Goal: Ask a question

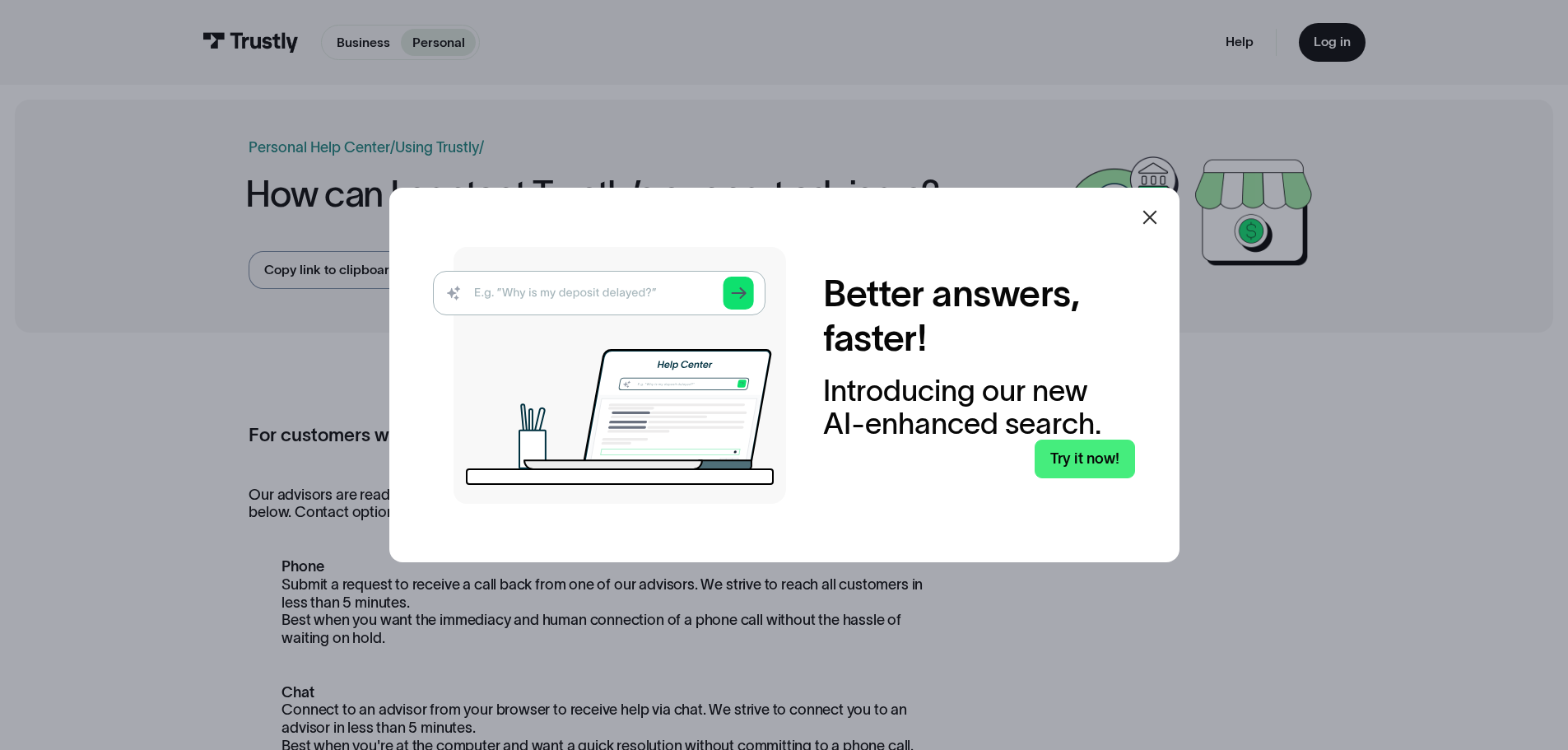
click at [1157, 213] on icon at bounding box center [1149, 217] width 20 height 20
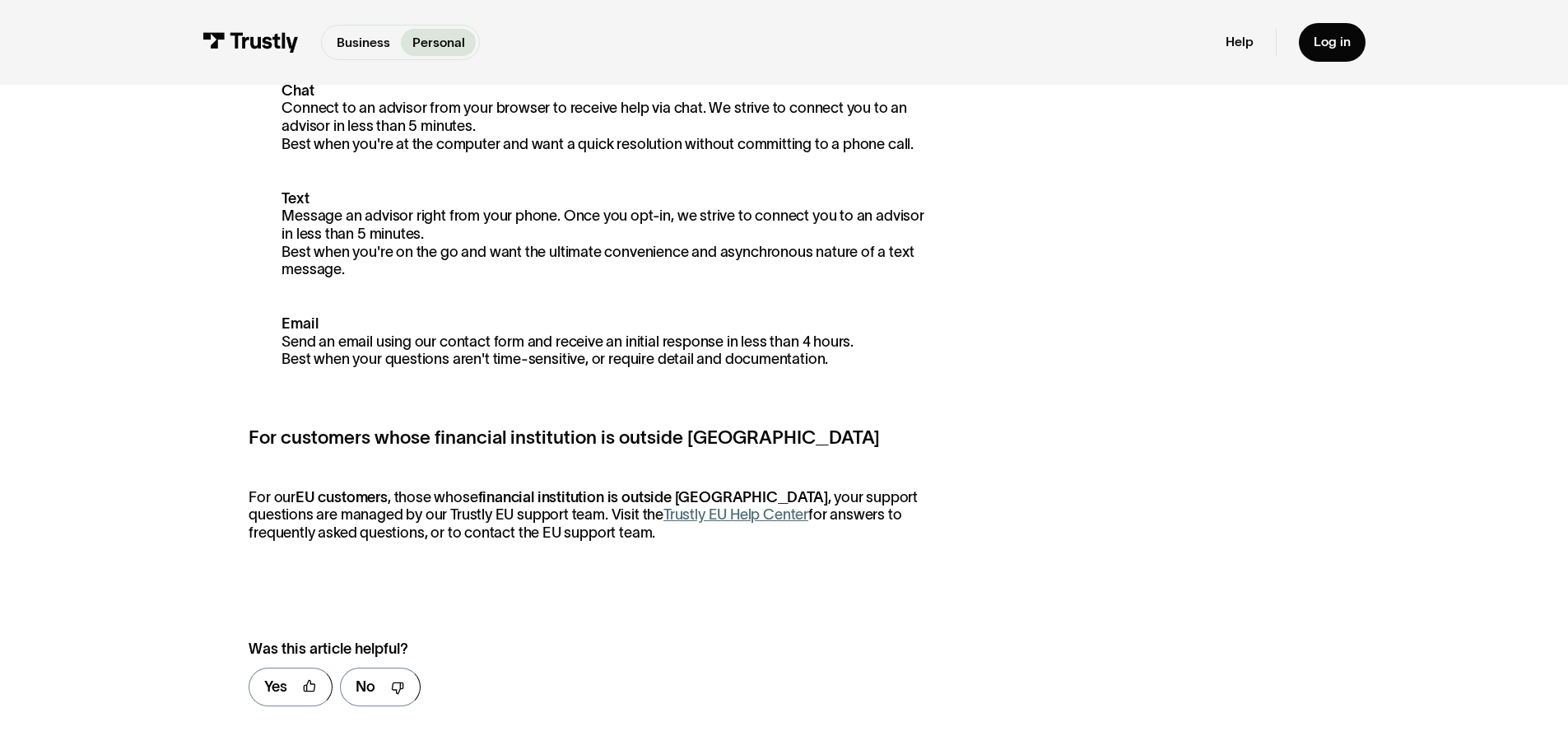
scroll to position [658, 0]
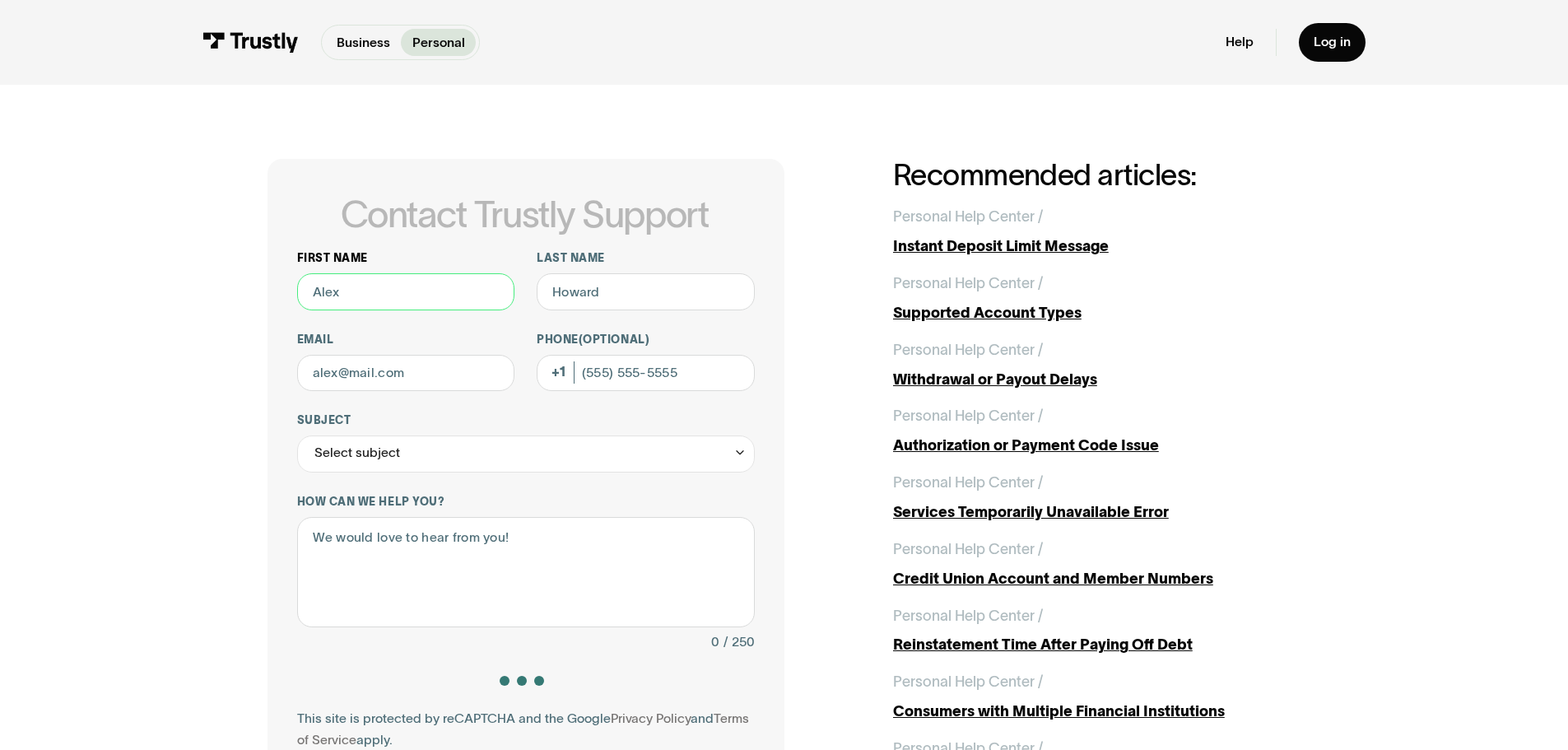
click at [333, 303] on input "First name" at bounding box center [406, 291] width 218 height 37
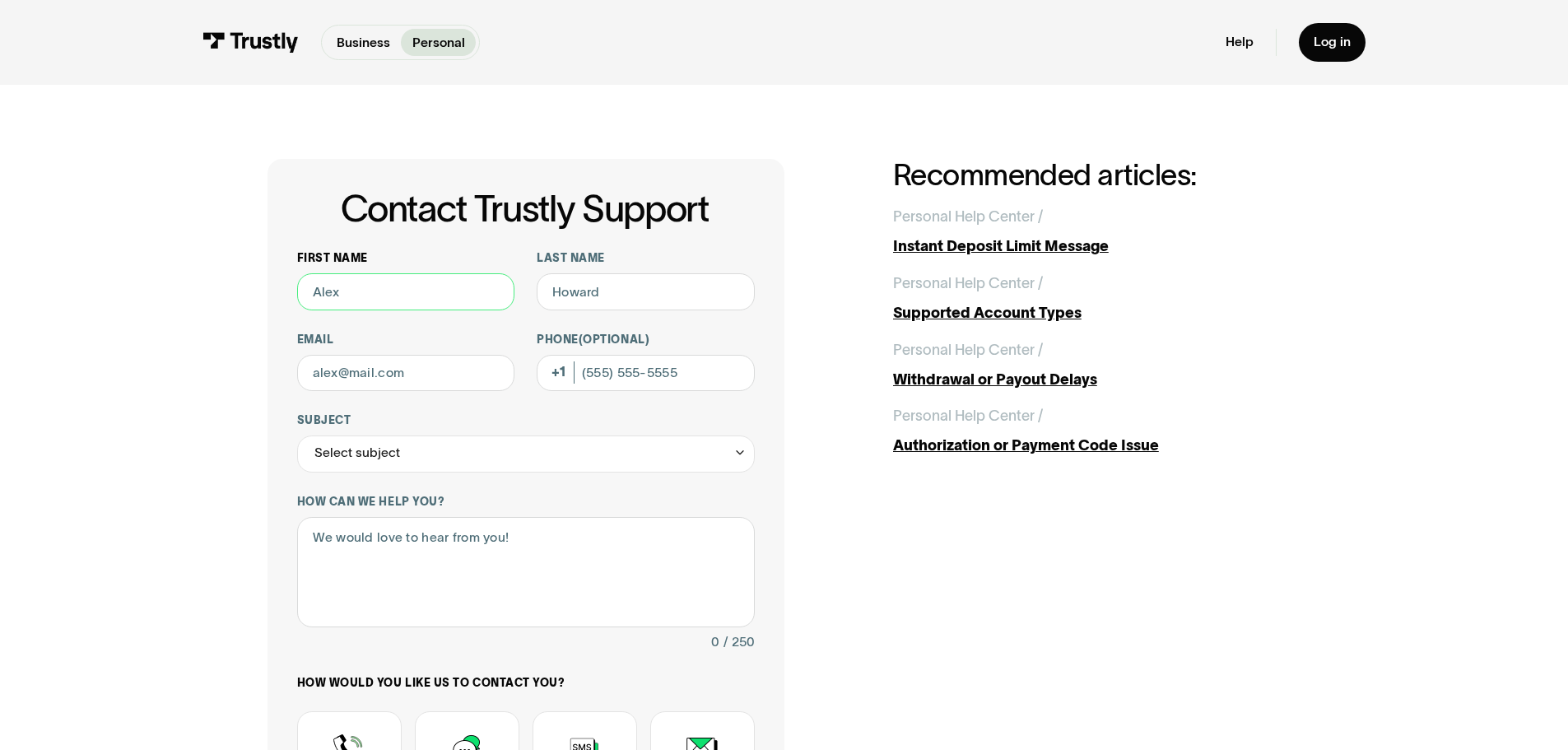
type input "[PERSON_NAME]"
type input "Barton"
type input "7203617256"
click at [394, 377] on input "Email" at bounding box center [406, 373] width 218 height 37
click at [147, 325] on div "Contact Trustly Support First name Brad Last name Barton Email Phone (Optional)…" at bounding box center [783, 579] width 1494 height 989
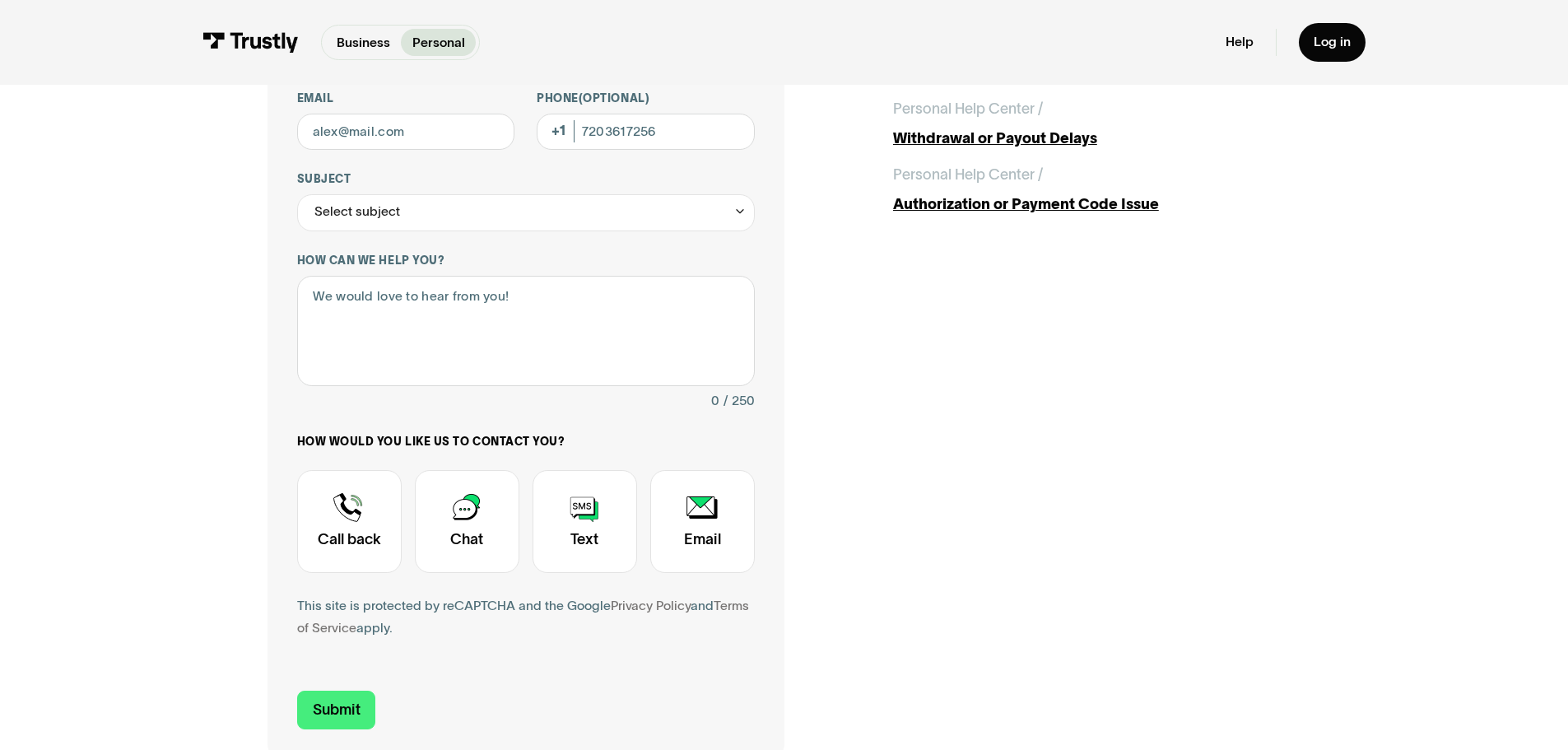
scroll to position [412, 0]
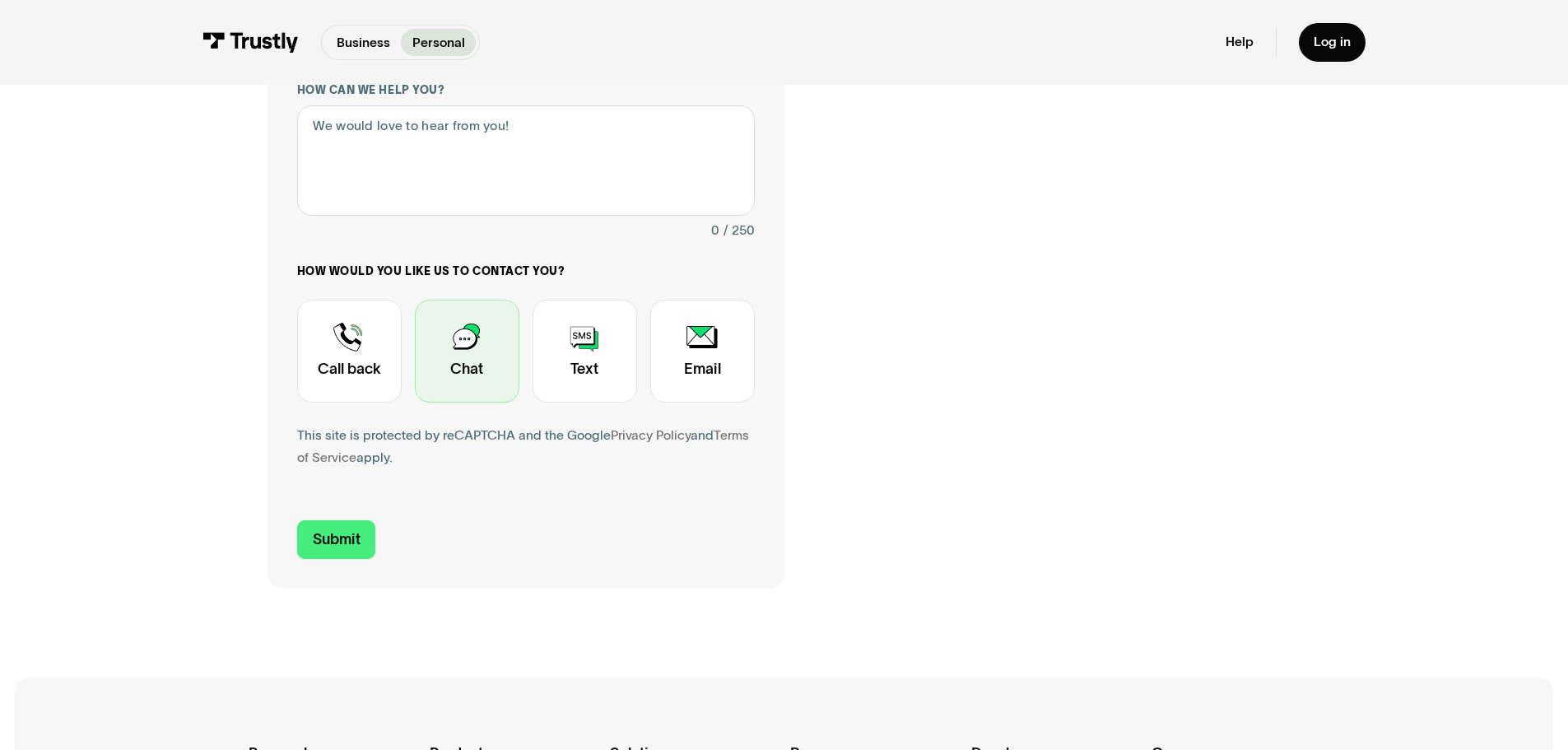
click at [468, 358] on div "Contact Trustly Support" at bounding box center [467, 351] width 105 height 103
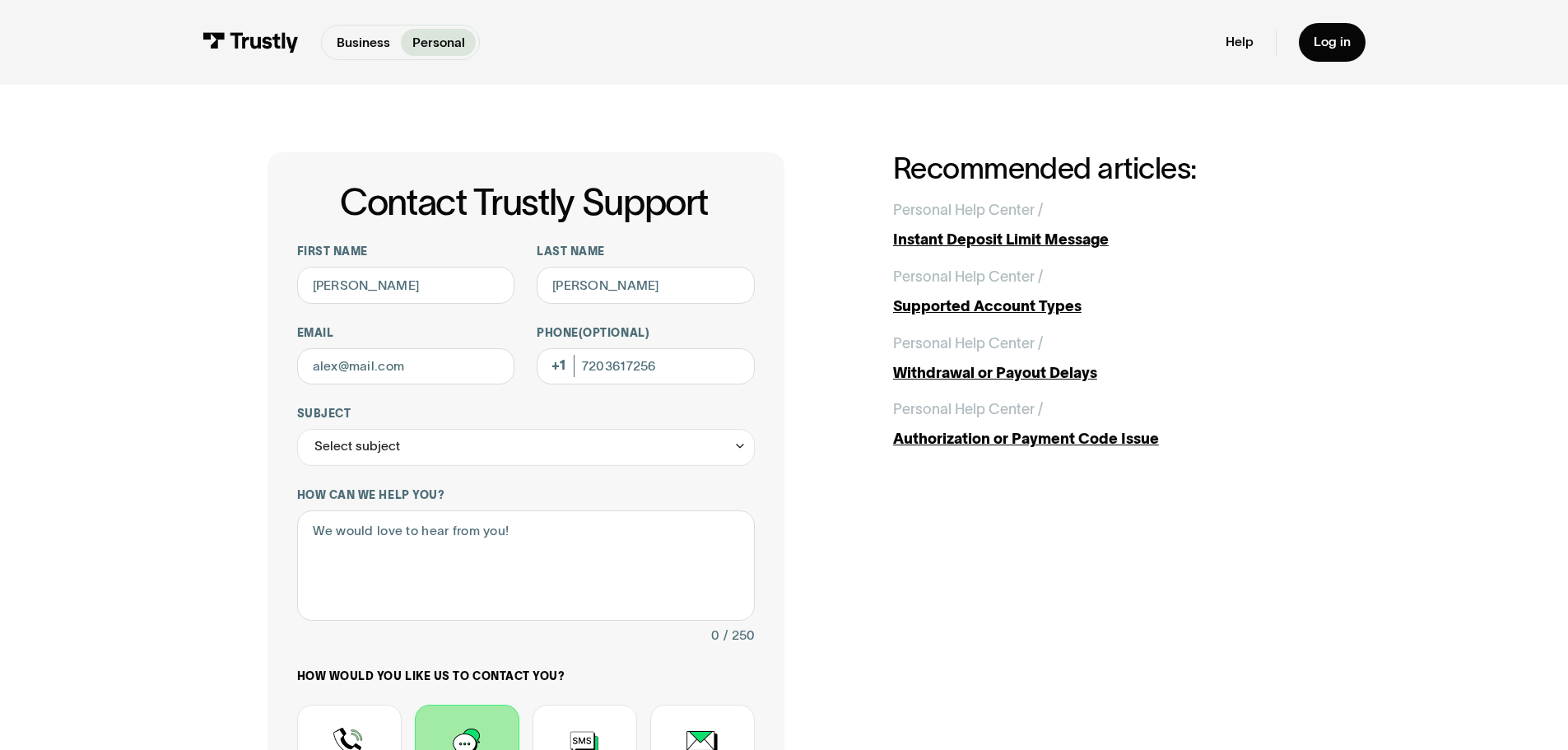
scroll to position [0, 0]
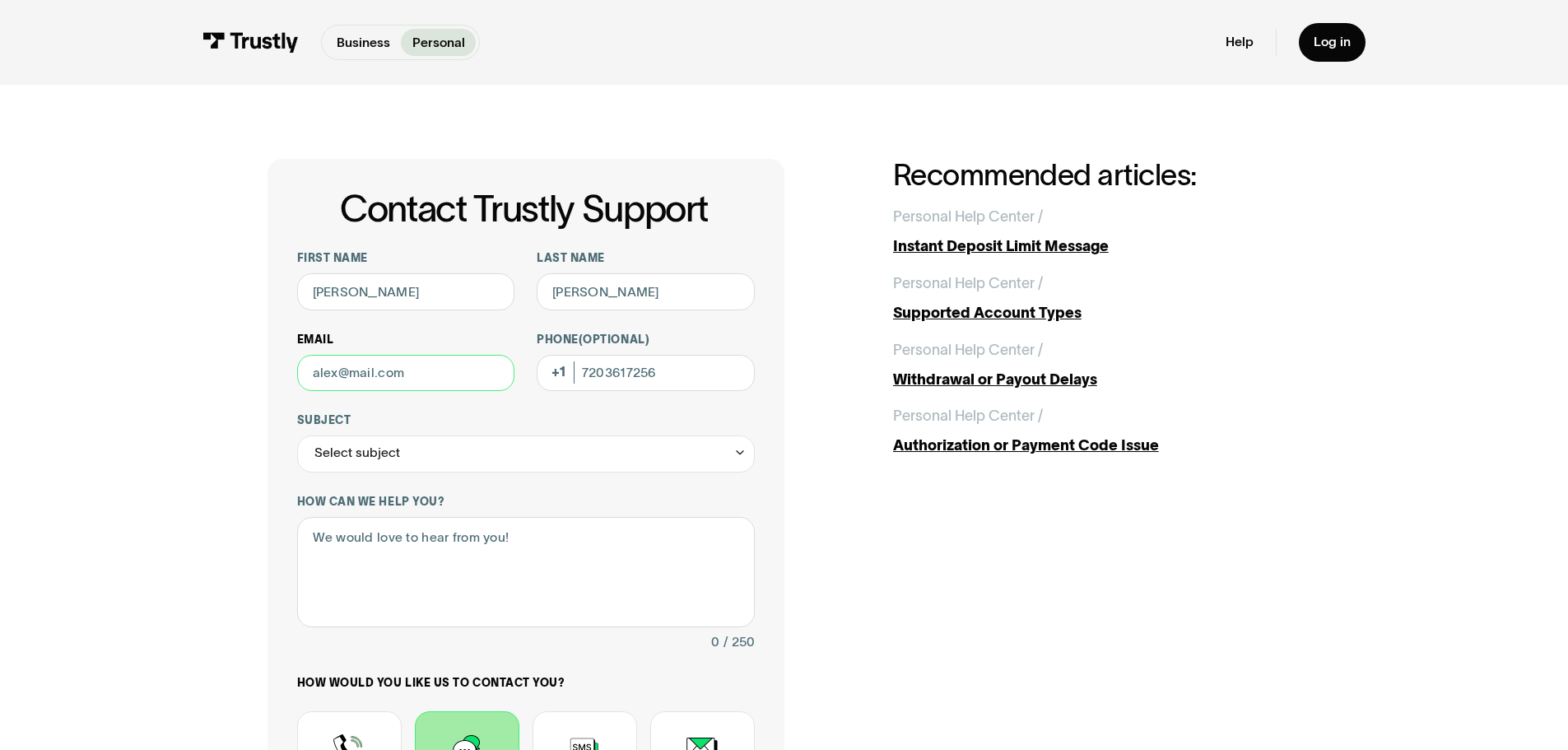
click at [396, 374] on input "Email" at bounding box center [406, 373] width 218 height 37
type input "steelers2345us@yahoo.com"
click at [416, 453] on div "Select subject" at bounding box center [526, 453] width 458 height 37
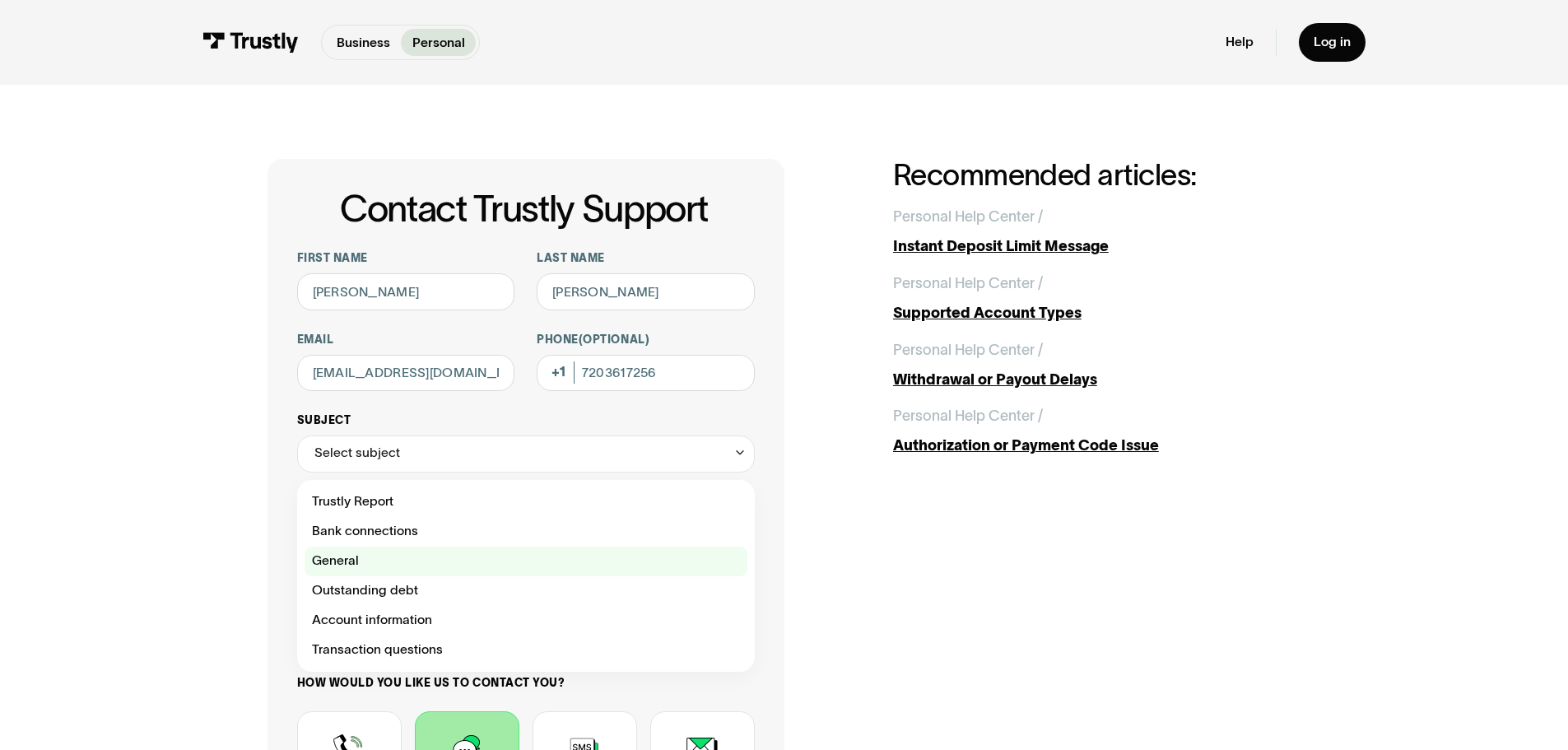
click at [363, 560] on div "Contact Trustly Support" at bounding box center [526, 562] width 443 height 30
type input "*******"
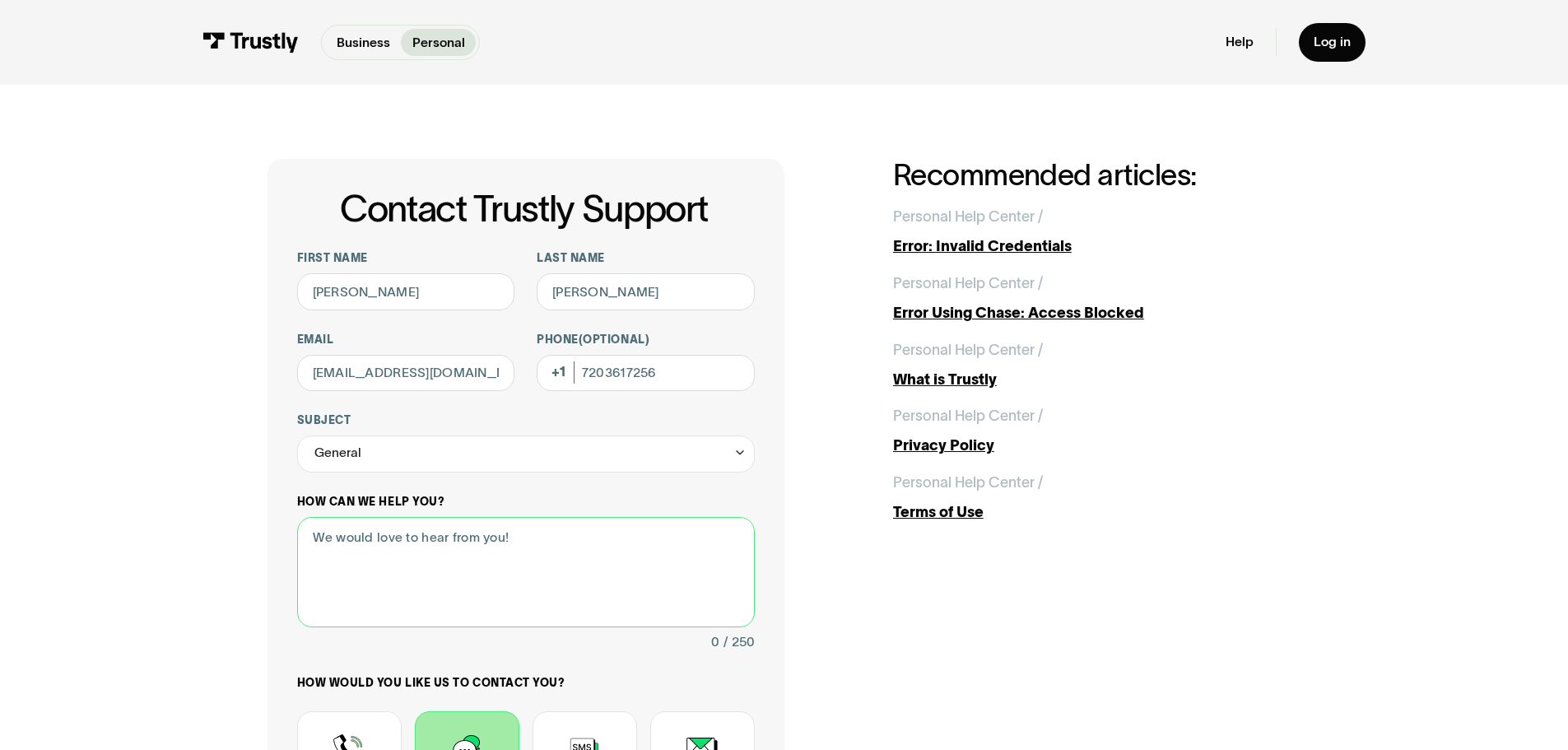
click at [366, 556] on textarea "How can we help you?" at bounding box center [526, 572] width 458 height 111
type textarea "R"
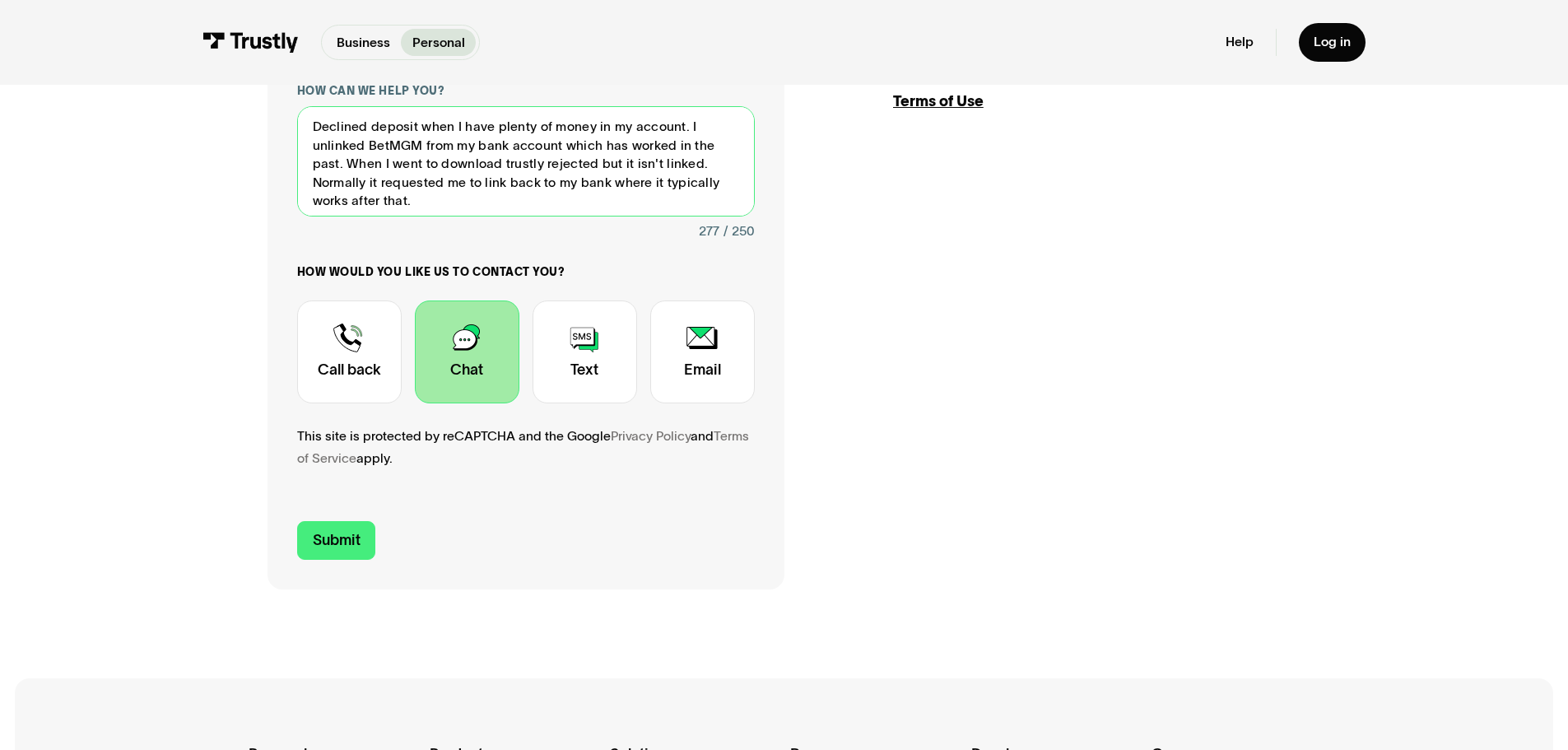
scroll to position [412, 0]
type textarea "Declined deposit when I have plenty of money in my account. I unlinked BetMGM f…"
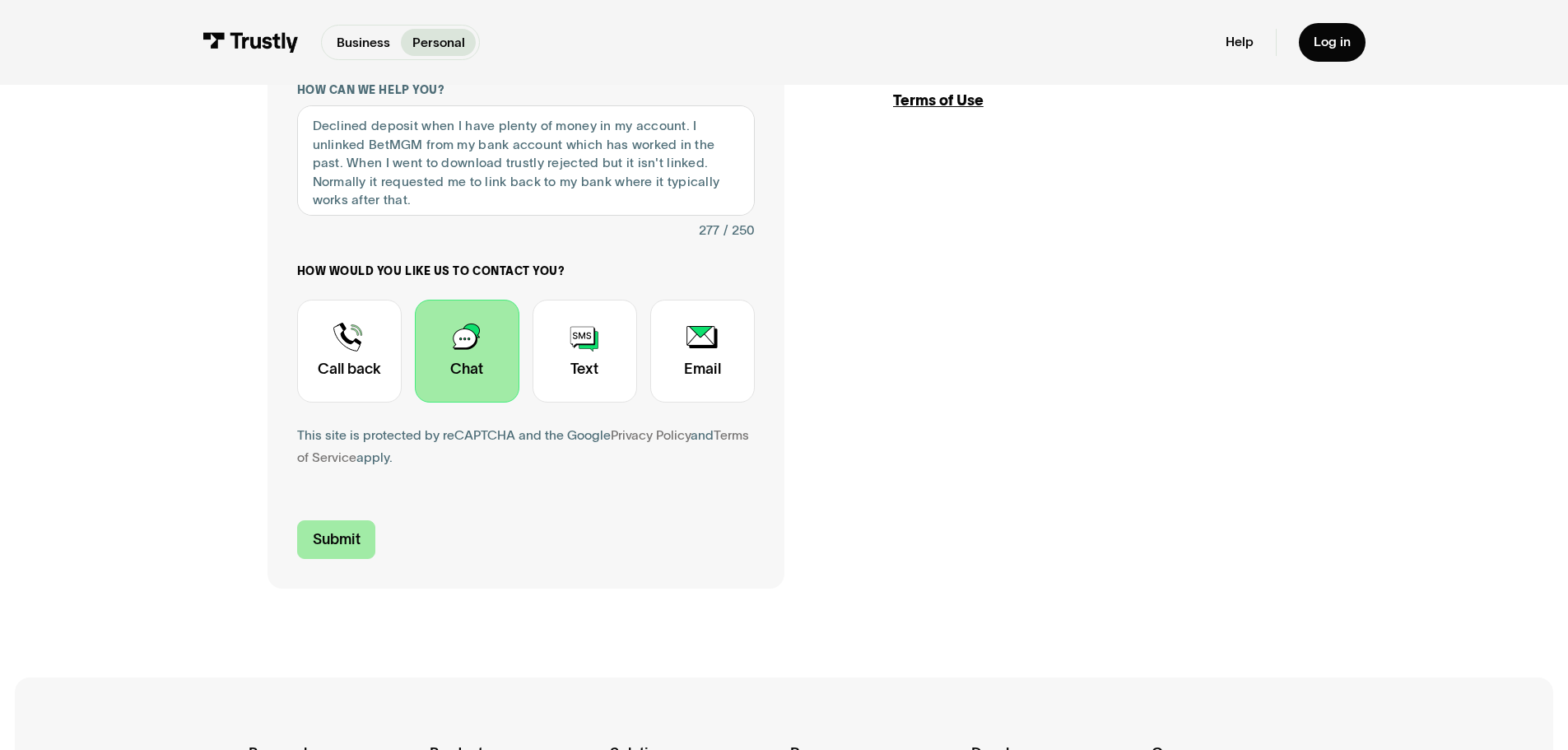
click at [324, 546] on input "Submit" at bounding box center [337, 539] width 79 height 38
type input "+17203617256"
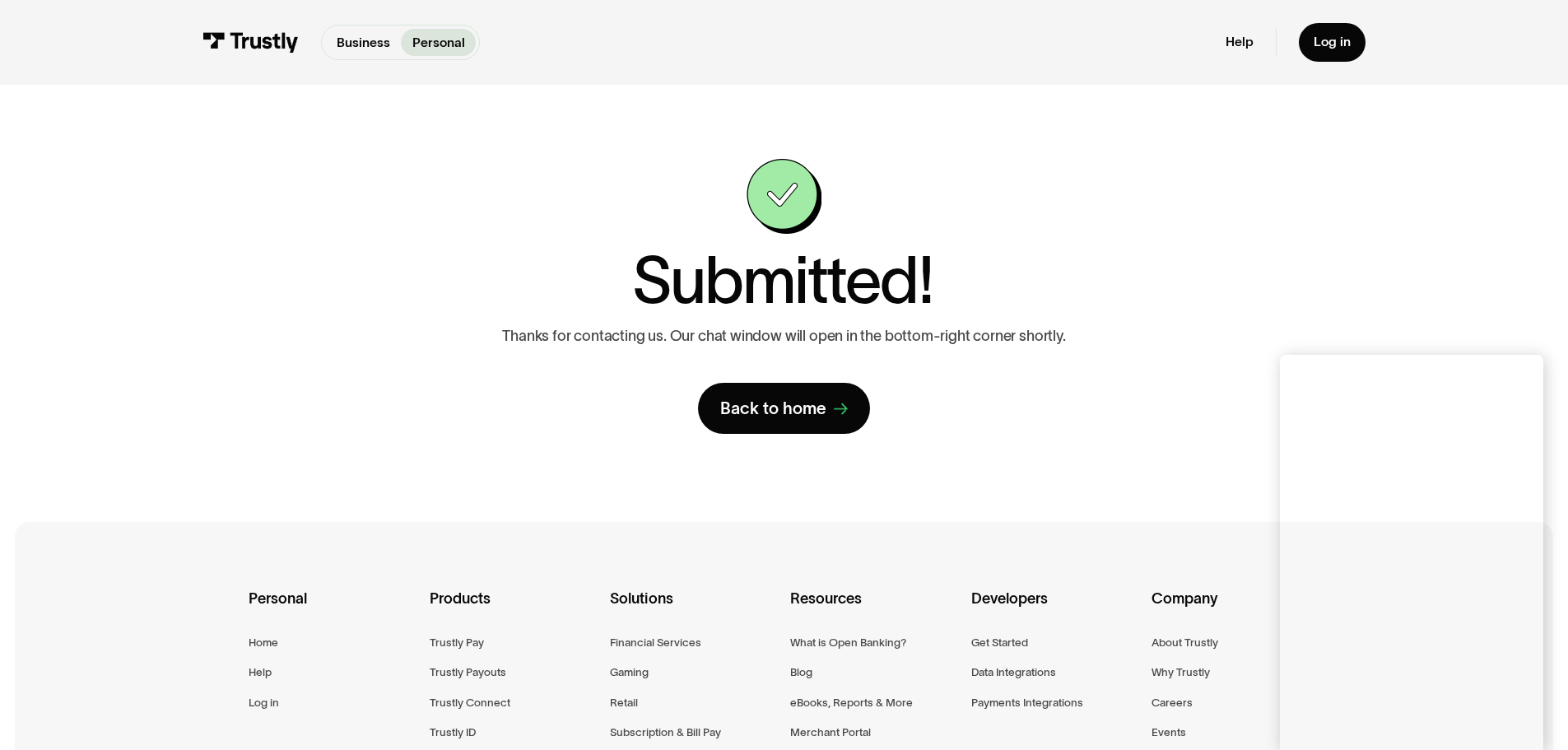
scroll to position [82, 0]
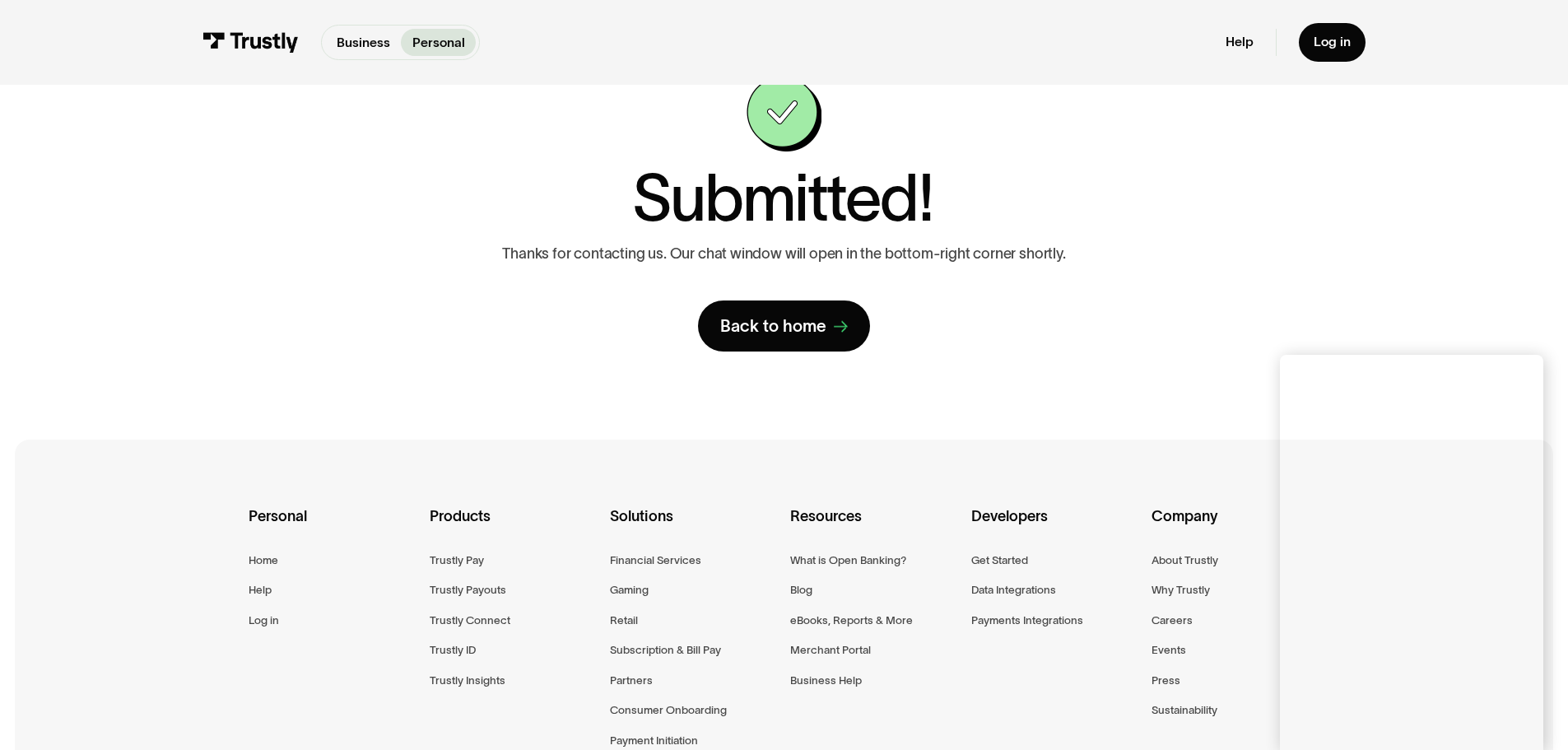
click at [268, 301] on div "Contact Trustly Support First name Brad Last name Barton Email steelers2345us@y…" at bounding box center [784, 214] width 1033 height 275
